Goal: Task Accomplishment & Management: Manage account settings

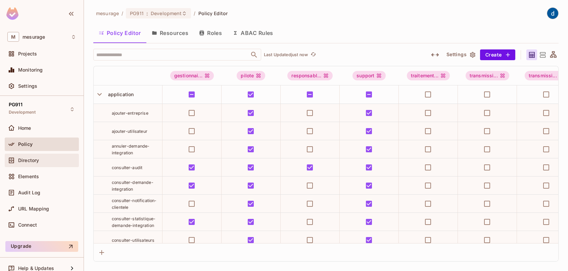
click at [34, 159] on span "Directory" at bounding box center [28, 159] width 21 height 5
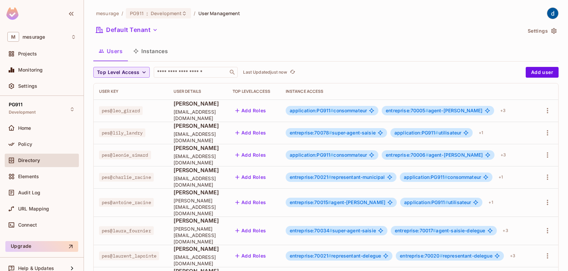
click at [143, 73] on icon "button" at bounding box center [144, 72] width 7 height 7
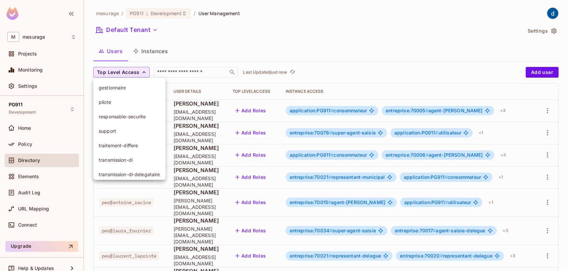
click at [143, 73] on div at bounding box center [284, 135] width 568 height 271
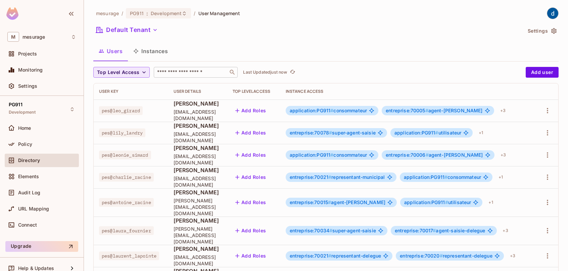
click at [171, 74] on input "text" at bounding box center [191, 72] width 71 height 7
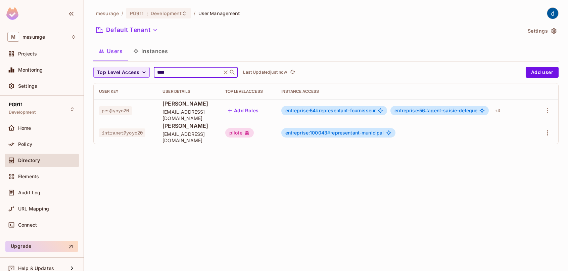
type input "****"
click at [548, 132] on icon "button" at bounding box center [548, 133] width 8 height 8
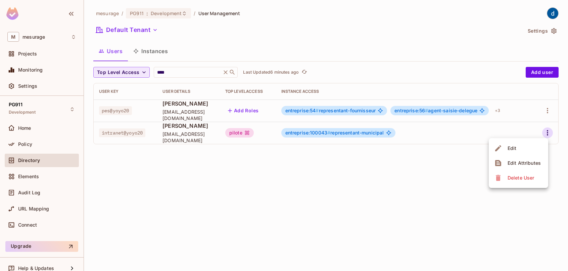
click at [509, 145] on div "Edit" at bounding box center [512, 148] width 9 height 7
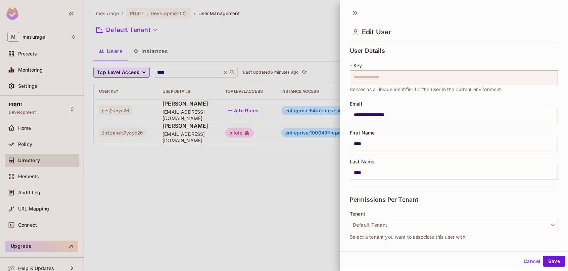
click at [306, 200] on div at bounding box center [284, 135] width 568 height 271
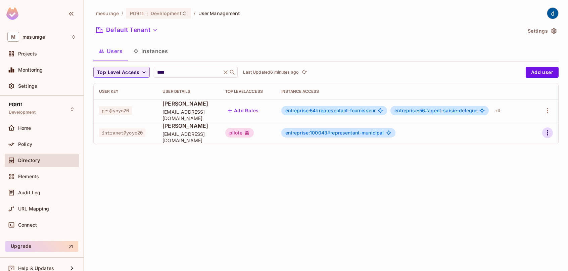
click at [546, 131] on icon "button" at bounding box center [548, 133] width 8 height 8
click at [395, 187] on div at bounding box center [284, 135] width 568 height 271
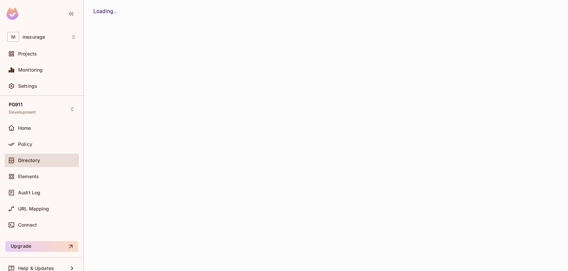
drag, startPoint x: 363, startPoint y: 0, endPoint x: 108, endPoint y: 235, distance: 345.9
click at [108, 235] on div "Loading..." at bounding box center [326, 135] width 484 height 271
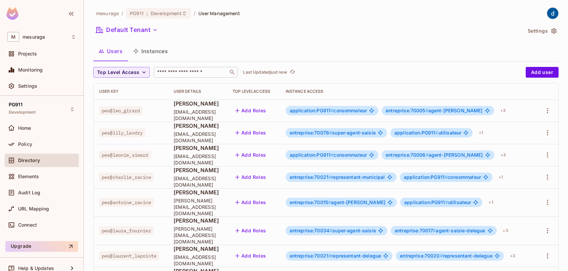
click at [169, 71] on input "text" at bounding box center [191, 72] width 71 height 7
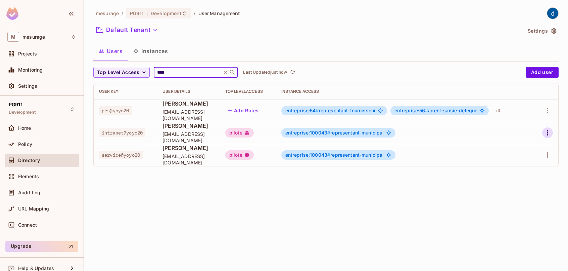
type input "****"
click at [550, 132] on icon "button" at bounding box center [548, 133] width 8 height 8
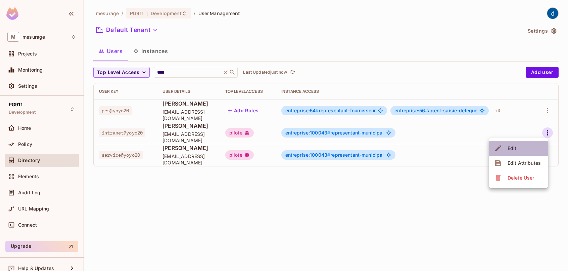
click at [509, 145] on div "Edit" at bounding box center [512, 148] width 9 height 7
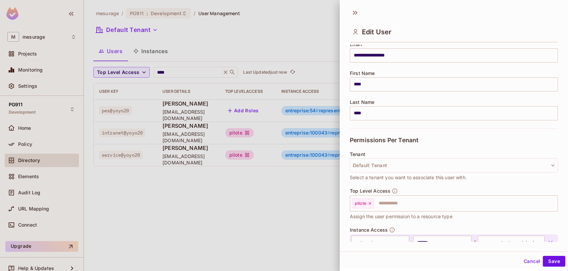
scroll to position [101, 0]
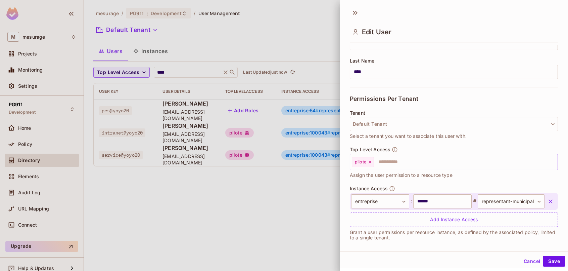
click at [370, 161] on icon at bounding box center [370, 161] width 3 height 3
click at [549, 201] on icon "button" at bounding box center [551, 201] width 4 height 4
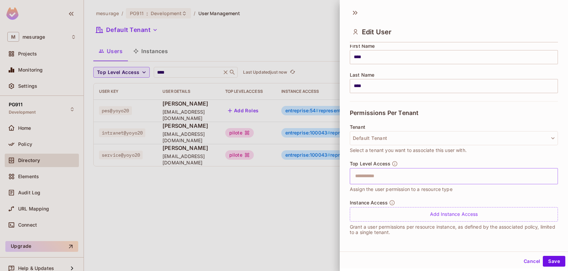
scroll to position [86, 0]
click at [546, 259] on button "Save" at bounding box center [554, 260] width 22 height 11
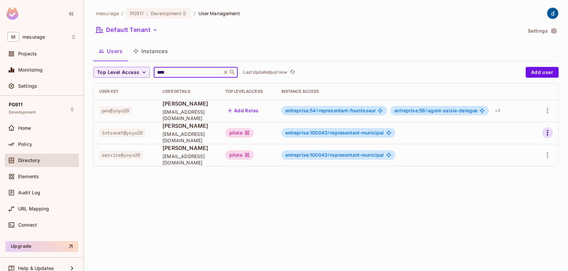
type input "****"
click at [548, 132] on icon "button" at bounding box center [547, 132] width 1 height 5
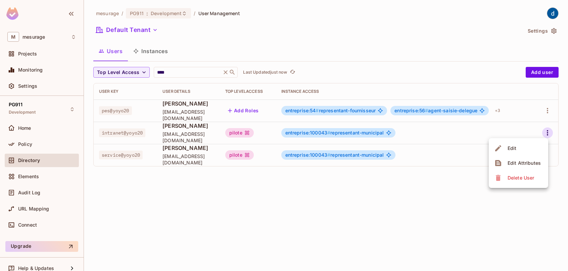
click at [521, 145] on li "Edit" at bounding box center [518, 148] width 59 height 15
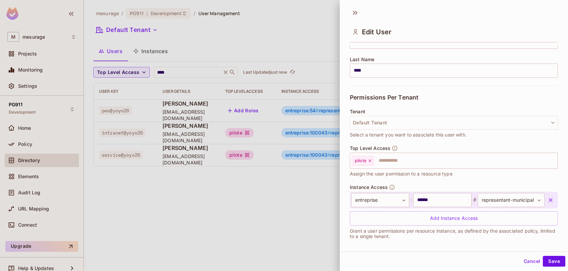
scroll to position [106, 0]
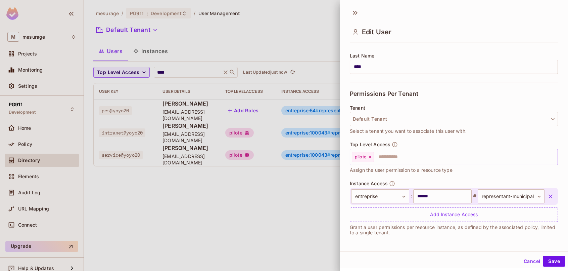
click at [369, 156] on icon at bounding box center [370, 156] width 5 height 5
click at [547, 195] on icon "button" at bounding box center [550, 196] width 7 height 7
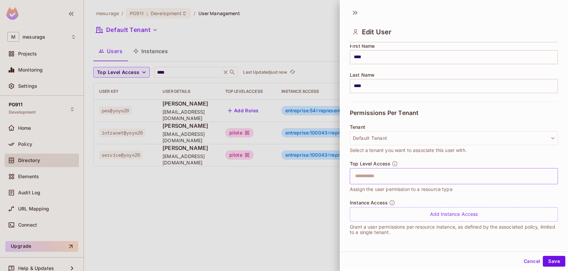
scroll to position [86, 0]
click at [550, 259] on button "Save" at bounding box center [554, 260] width 22 height 11
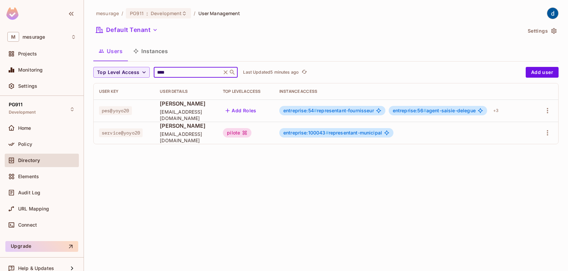
click at [191, 71] on input "****" at bounding box center [188, 72] width 64 height 7
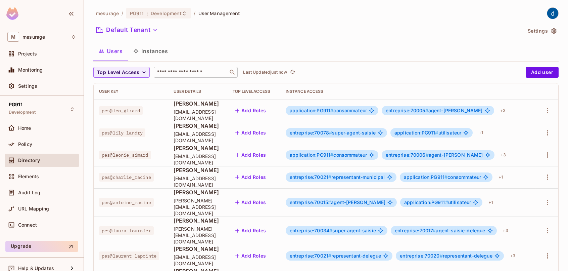
click at [182, 71] on input "text" at bounding box center [191, 72] width 71 height 7
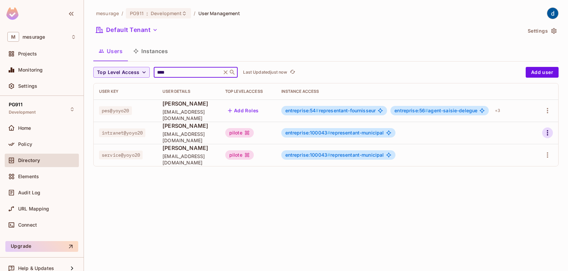
type input "****"
click at [547, 132] on icon "button" at bounding box center [547, 132] width 1 height 5
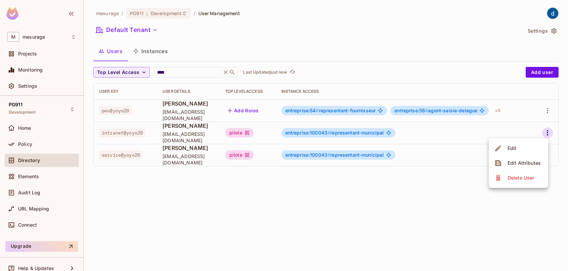
click at [523, 147] on li "Edit" at bounding box center [518, 148] width 59 height 15
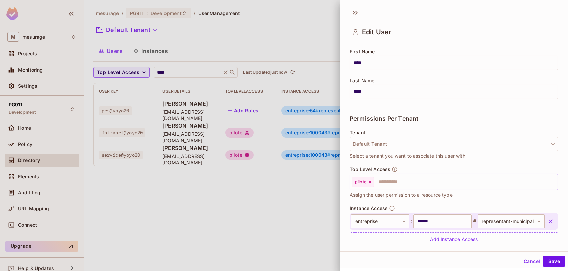
scroll to position [106, 0]
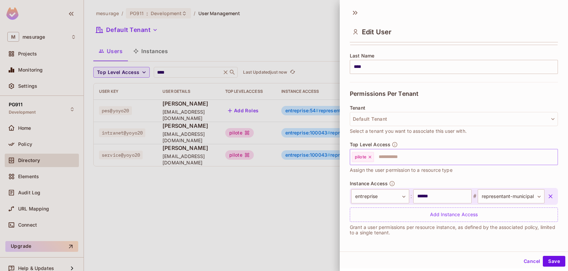
click at [372, 158] on icon at bounding box center [370, 156] width 5 height 5
click at [547, 195] on icon "button" at bounding box center [550, 196] width 7 height 7
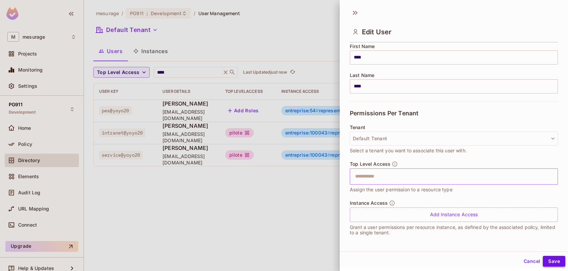
click at [550, 262] on button "Save" at bounding box center [554, 260] width 22 height 11
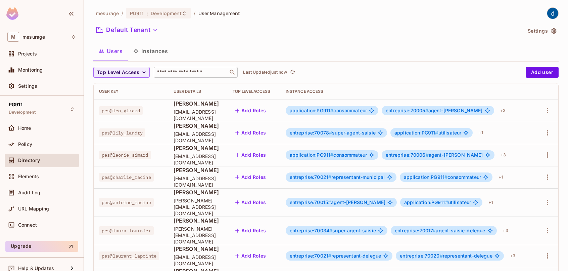
click at [171, 71] on input "text" at bounding box center [191, 72] width 71 height 7
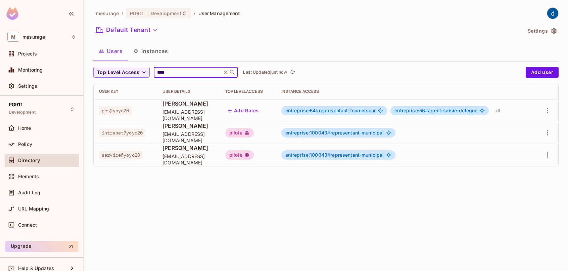
type input "****"
click at [549, 130] on icon "button" at bounding box center [548, 133] width 8 height 8
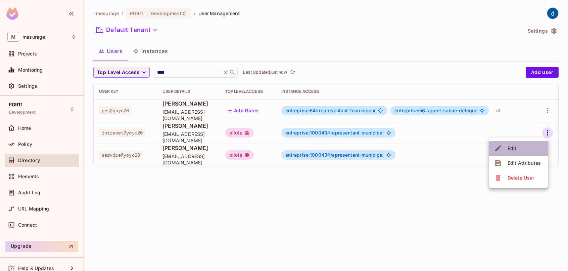
click at [512, 147] on div "Edit" at bounding box center [512, 148] width 9 height 7
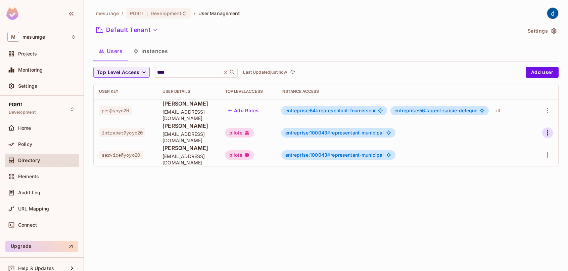
click at [549, 134] on icon "button" at bounding box center [548, 133] width 8 height 8
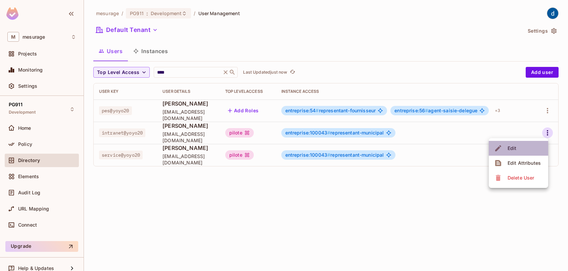
click at [518, 146] on span "Edit" at bounding box center [512, 148] width 13 height 11
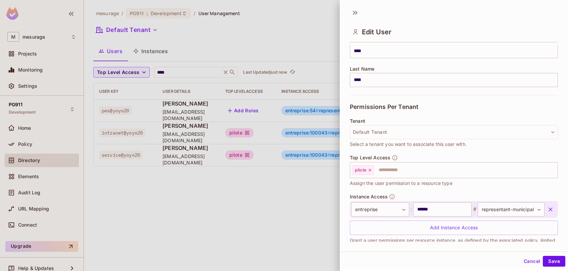
scroll to position [106, 0]
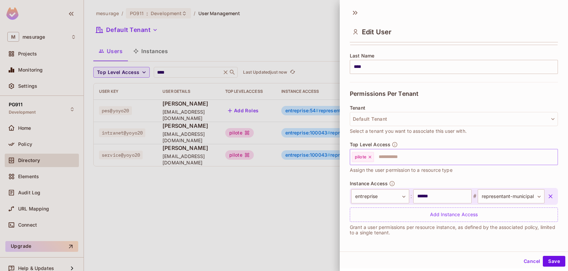
click at [370, 157] on icon at bounding box center [370, 156] width 5 height 5
click at [547, 195] on icon "button" at bounding box center [550, 196] width 7 height 7
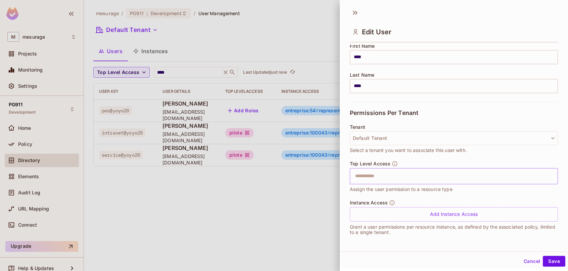
scroll to position [86, 0]
click at [549, 258] on button "Save" at bounding box center [554, 260] width 22 height 11
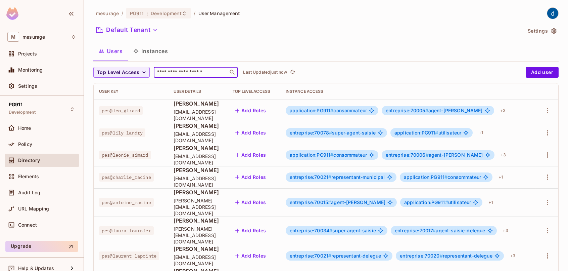
click at [200, 72] on input "text" at bounding box center [191, 72] width 71 height 7
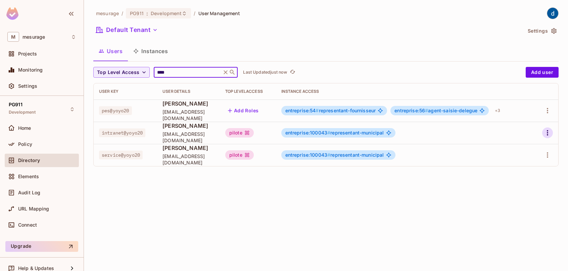
type input "****"
click at [545, 133] on icon "button" at bounding box center [548, 133] width 8 height 8
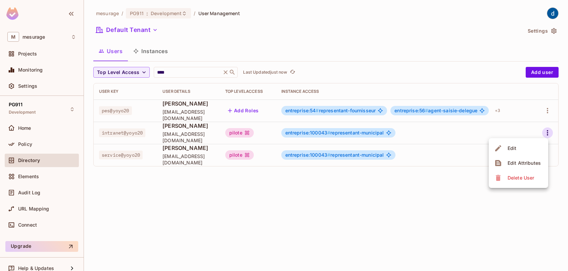
click at [517, 144] on span "Edit" at bounding box center [512, 148] width 13 height 11
click at [547, 132] on icon "button" at bounding box center [548, 133] width 8 height 8
click at [524, 143] on li "Edit" at bounding box center [518, 148] width 59 height 15
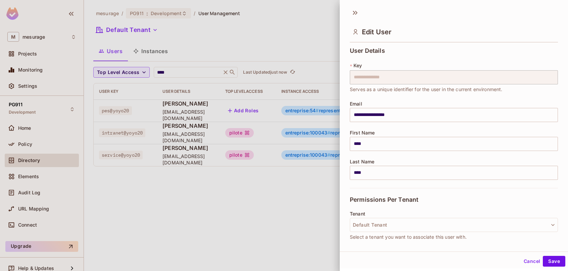
scroll to position [106, 0]
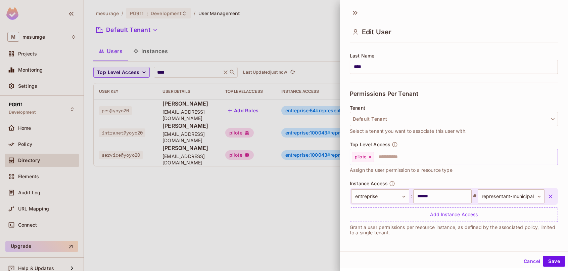
click at [369, 157] on icon at bounding box center [370, 156] width 3 height 3
click at [547, 194] on icon "button" at bounding box center [550, 196] width 7 height 7
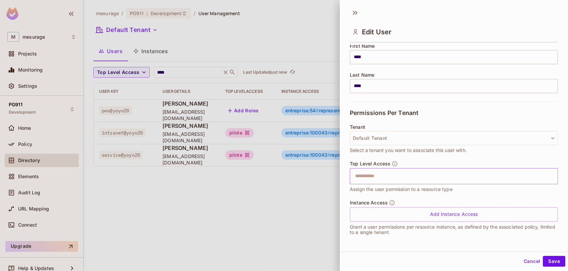
scroll to position [86, 0]
click at [545, 259] on button "Save" at bounding box center [554, 260] width 22 height 11
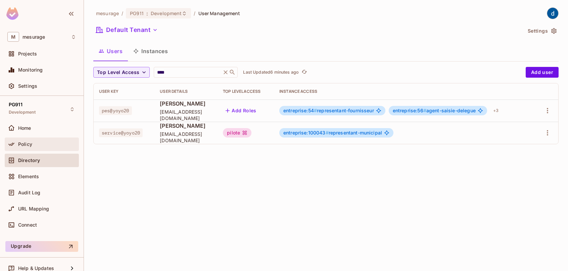
click at [54, 146] on div "Policy" at bounding box center [47, 143] width 58 height 5
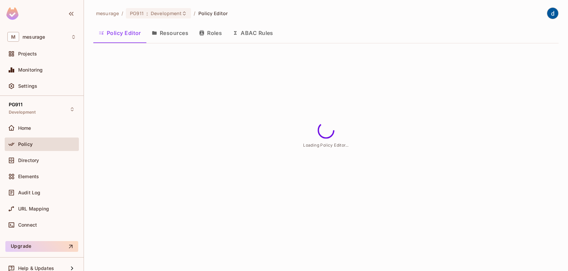
click at [211, 31] on button "Roles" at bounding box center [211, 33] width 34 height 17
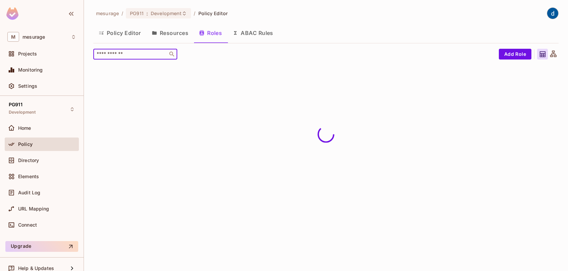
click at [133, 53] on input "text" at bounding box center [130, 54] width 71 height 7
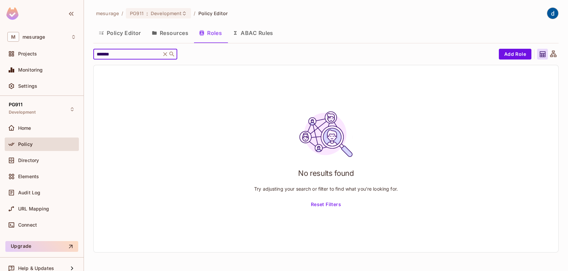
type input "*******"
click at [119, 32] on button "Policy Editor" at bounding box center [119, 33] width 53 height 17
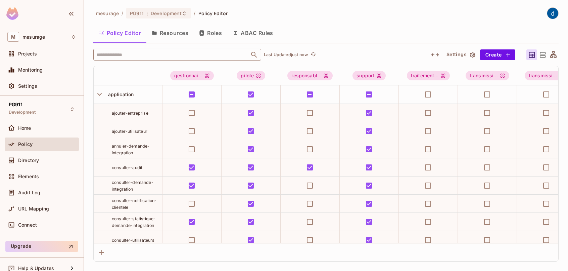
click at [124, 54] on input "text" at bounding box center [171, 55] width 153 height 12
type input "*"
click at [383, 37] on div "Policy Editor Resources Roles ABAC Rules" at bounding box center [325, 33] width 465 height 17
click at [34, 161] on span "Directory" at bounding box center [28, 159] width 21 height 5
